Goal: Task Accomplishment & Management: Use online tool/utility

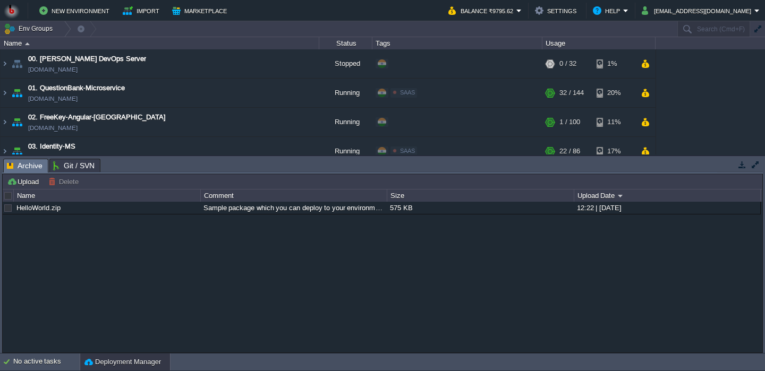
click at [740, 165] on button "button" at bounding box center [742, 165] width 10 height 10
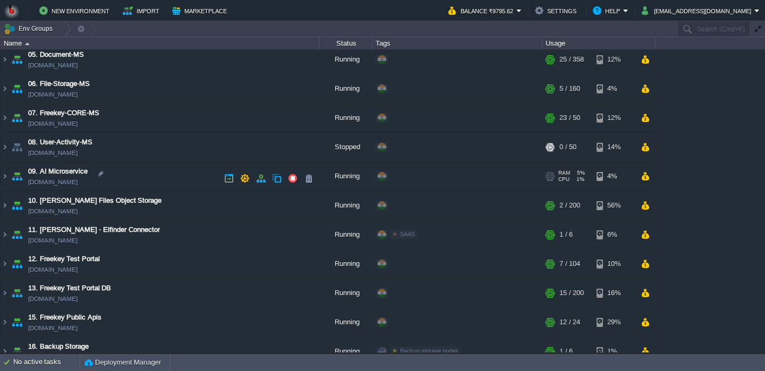
scroll to position [153, 0]
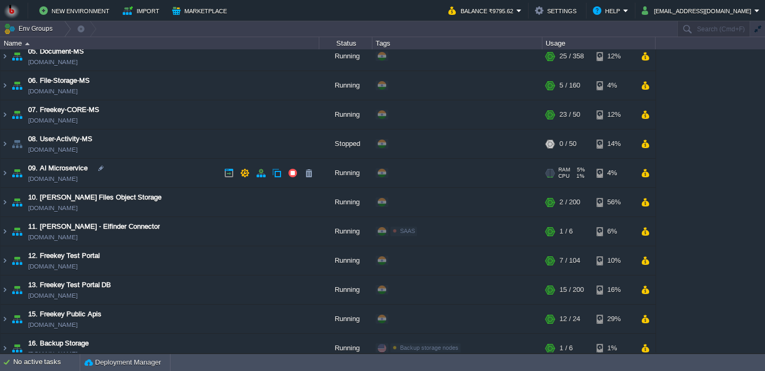
click at [156, 184] on td "09. AI Microservice ai-ms.in1.bitss.cloud" at bounding box center [160, 173] width 319 height 29
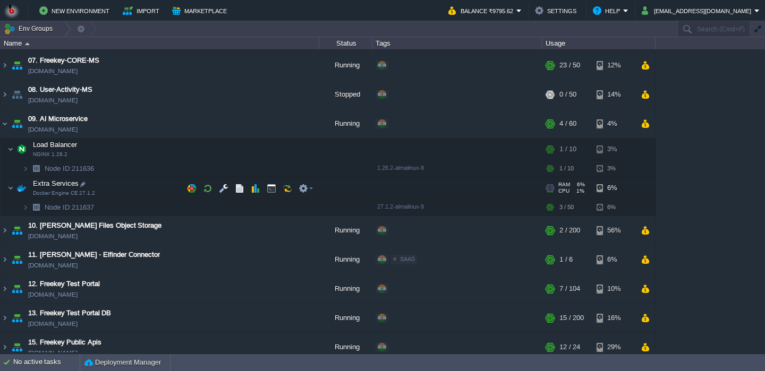
scroll to position [203, 0]
click at [227, 186] on button "button" at bounding box center [224, 188] width 10 height 10
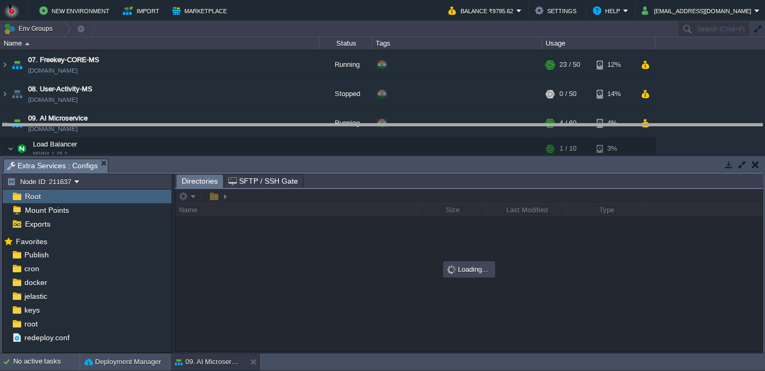
drag, startPoint x: 216, startPoint y: 170, endPoint x: 185, endPoint y: 124, distance: 55.5
click at [185, 124] on body "New Environment Import Marketplace Bonus ₹0.00 Upgrade Account Balance ₹9795.62…" at bounding box center [382, 185] width 765 height 371
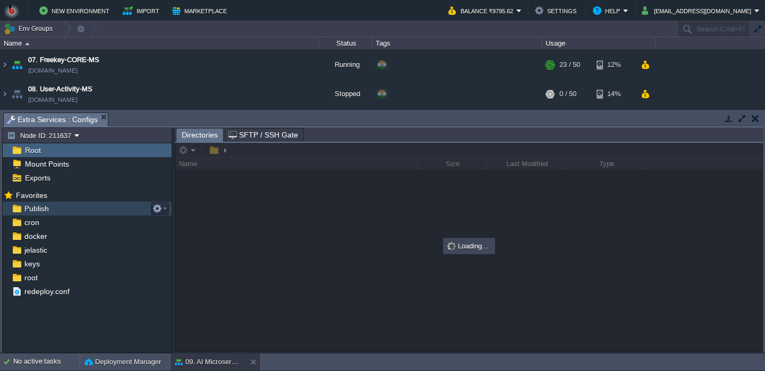
click at [75, 208] on div "Publish" at bounding box center [87, 209] width 169 height 14
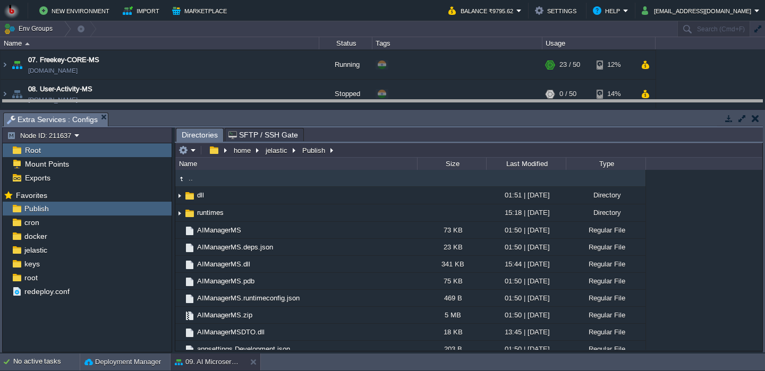
drag, startPoint x: 230, startPoint y: 121, endPoint x: 226, endPoint y: 95, distance: 26.5
click at [226, 95] on body "New Environment Import Marketplace Bonus ₹0.00 Upgrade Account Balance ₹9795.62…" at bounding box center [382, 185] width 765 height 371
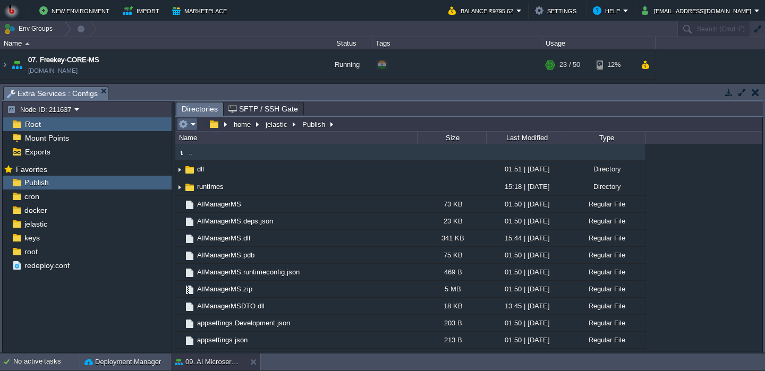
click at [196, 131] on td at bounding box center [187, 124] width 21 height 13
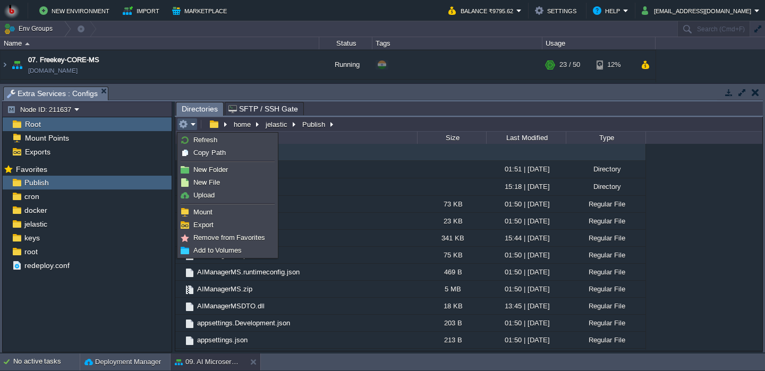
click at [212, 193] on span "Upload" at bounding box center [203, 195] width 21 height 8
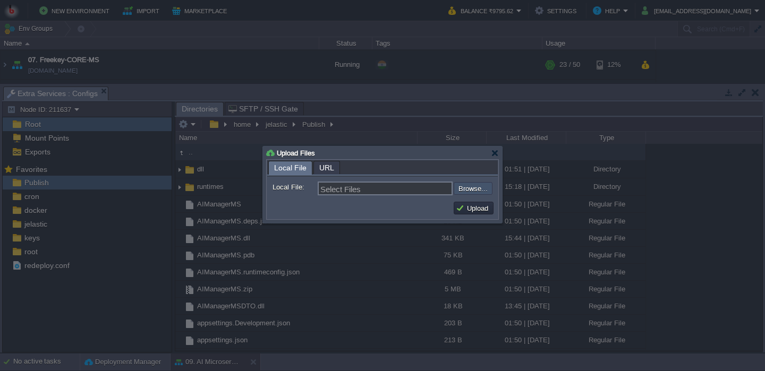
click at [479, 189] on input "file" at bounding box center [425, 188] width 134 height 13
type input "C:\fakepath\AIManagerMS.dll"
type input "AIManagerMS.dll"
click at [474, 210] on button "Upload" at bounding box center [474, 208] width 36 height 10
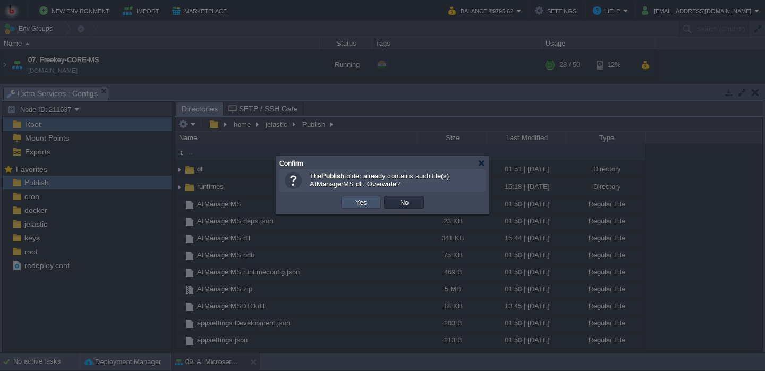
click at [369, 205] on button "Yes" at bounding box center [361, 203] width 18 height 10
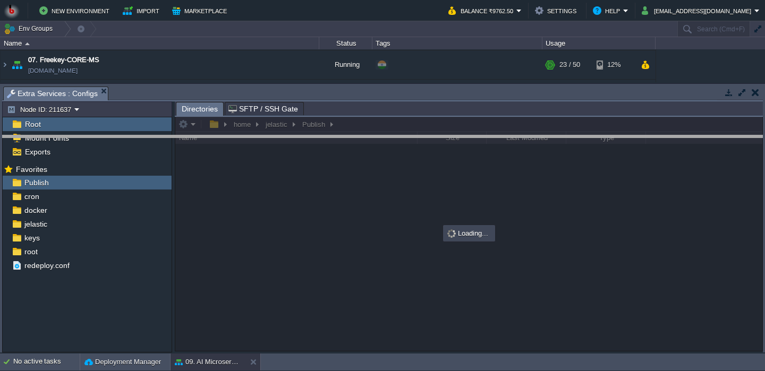
drag, startPoint x: 304, startPoint y: 92, endPoint x: 298, endPoint y: 174, distance: 81.9
click at [298, 174] on body "New Environment Import Marketplace Bonus ₹0.00 Upgrade Account Balance ₹9762.50…" at bounding box center [382, 185] width 765 height 371
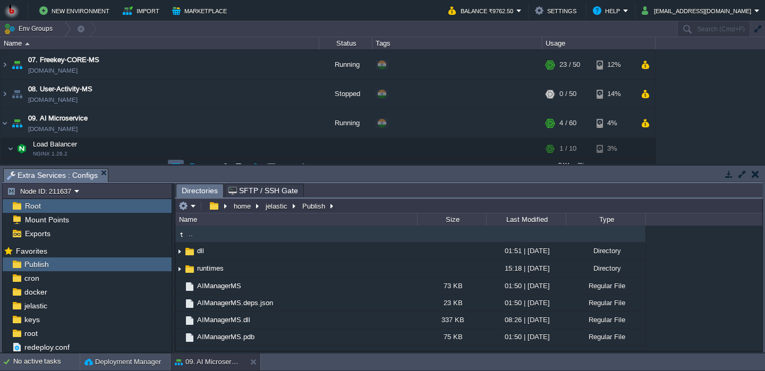
scroll to position [242, 0]
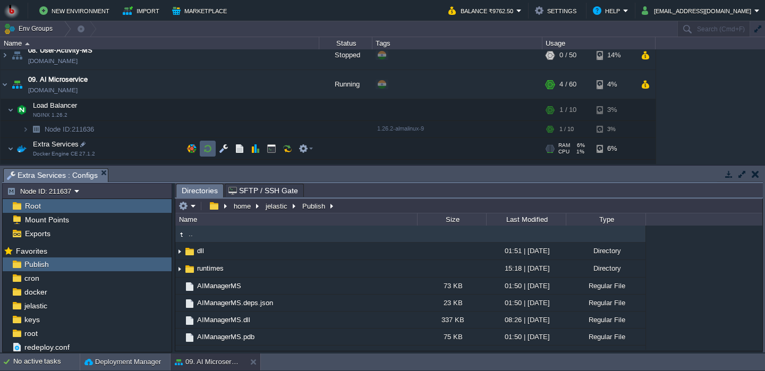
click at [205, 151] on button "button" at bounding box center [208, 149] width 10 height 10
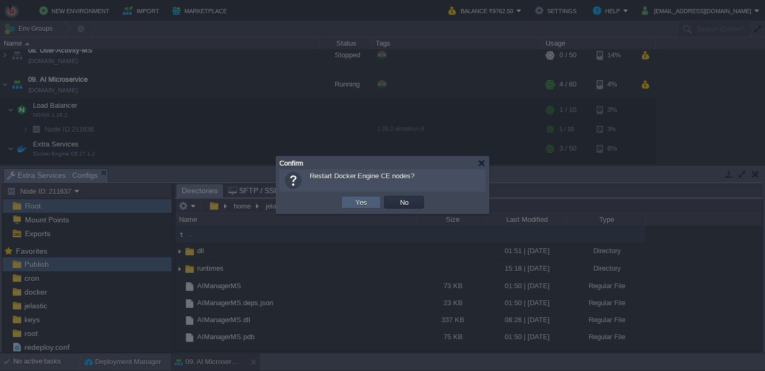
click at [357, 203] on button "Yes" at bounding box center [361, 203] width 18 height 10
